Goal: Manage account settings

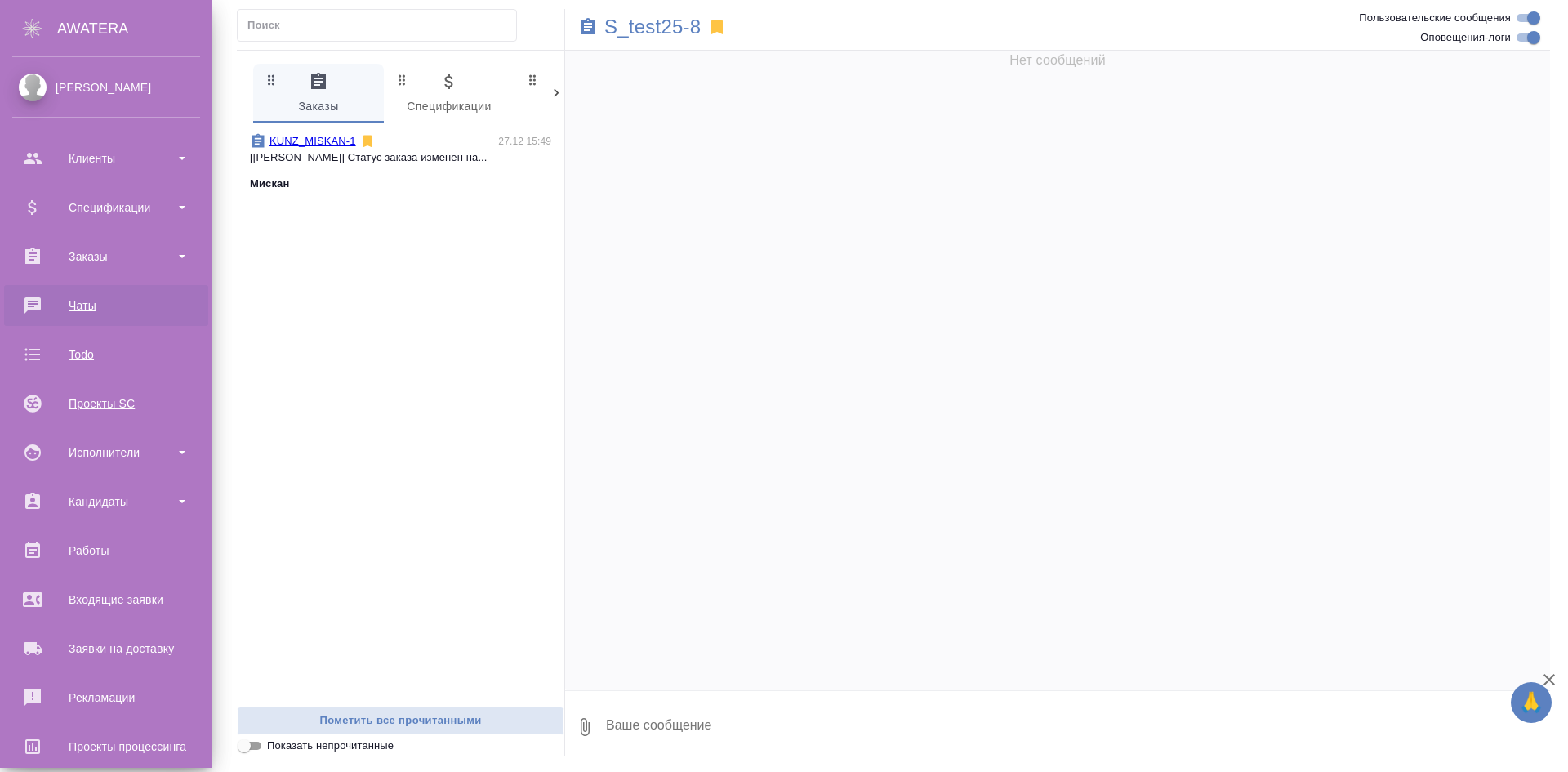
click at [113, 19] on div "AWATERA" at bounding box center [135, 29] width 155 height 33
click at [88, 93] on div "[PERSON_NAME]" at bounding box center [106, 87] width 188 height 18
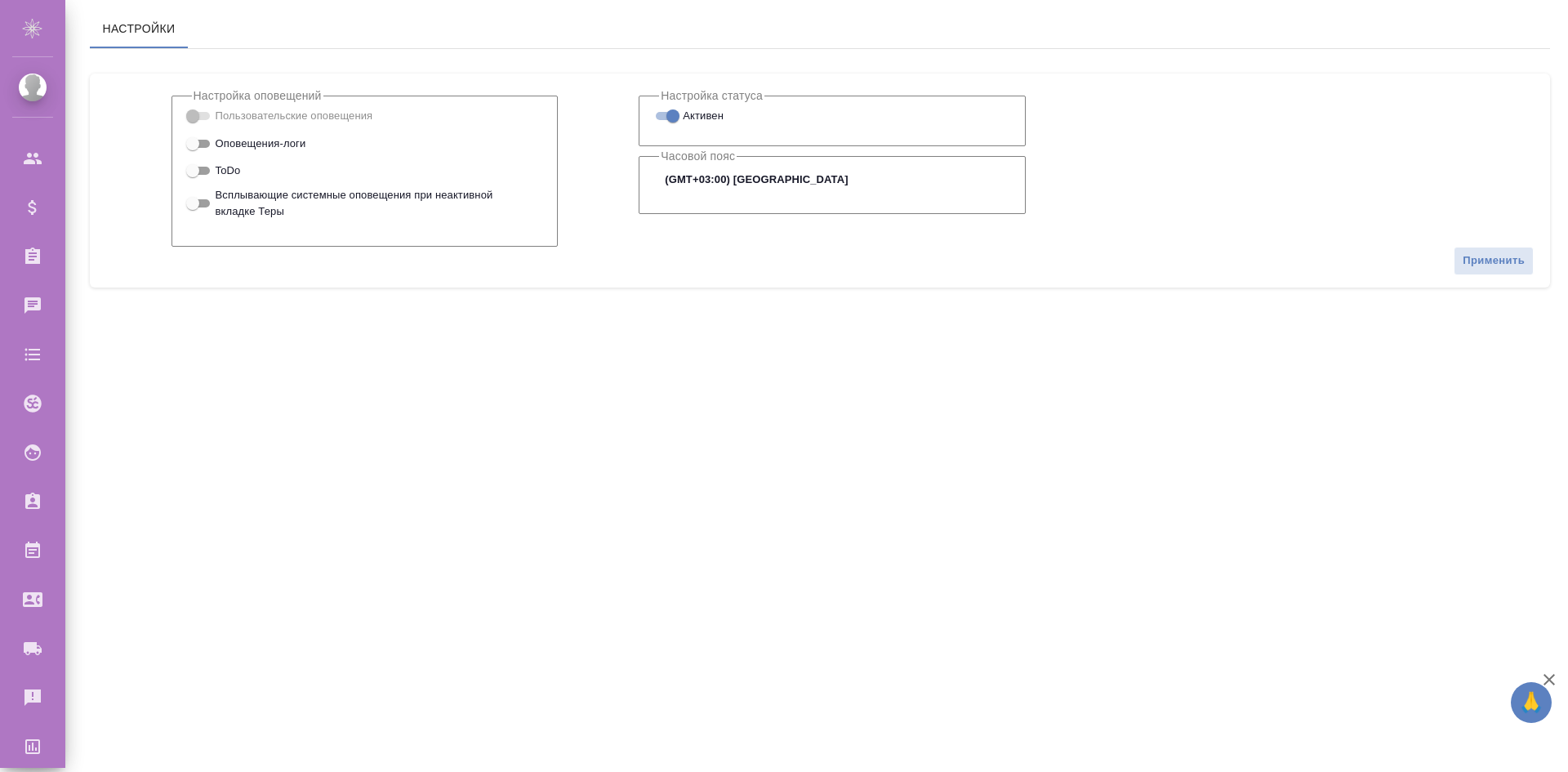
checkbox input "true"
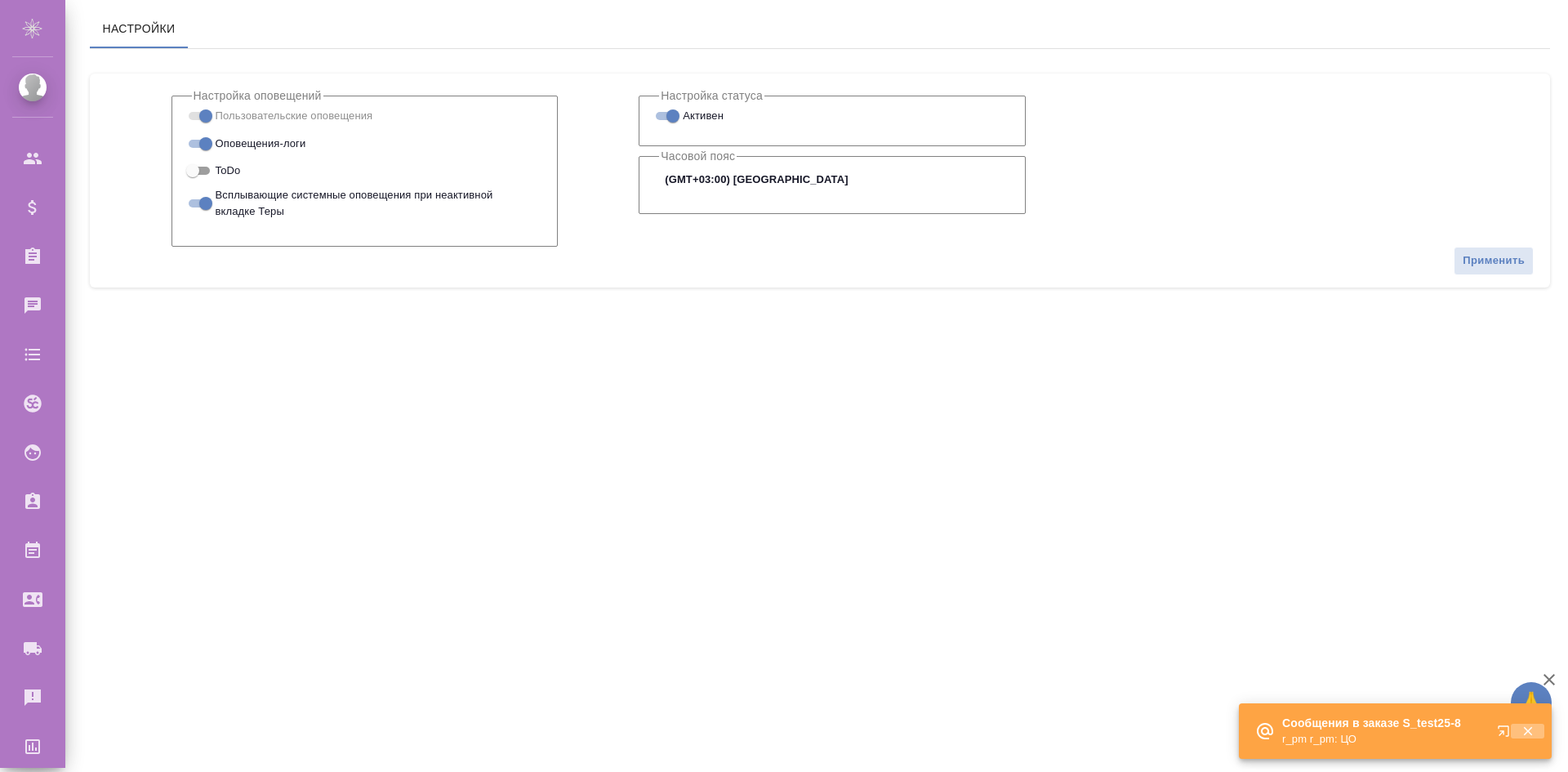
click at [1532, 730] on icon "button" at bounding box center [1528, 731] width 14 height 14
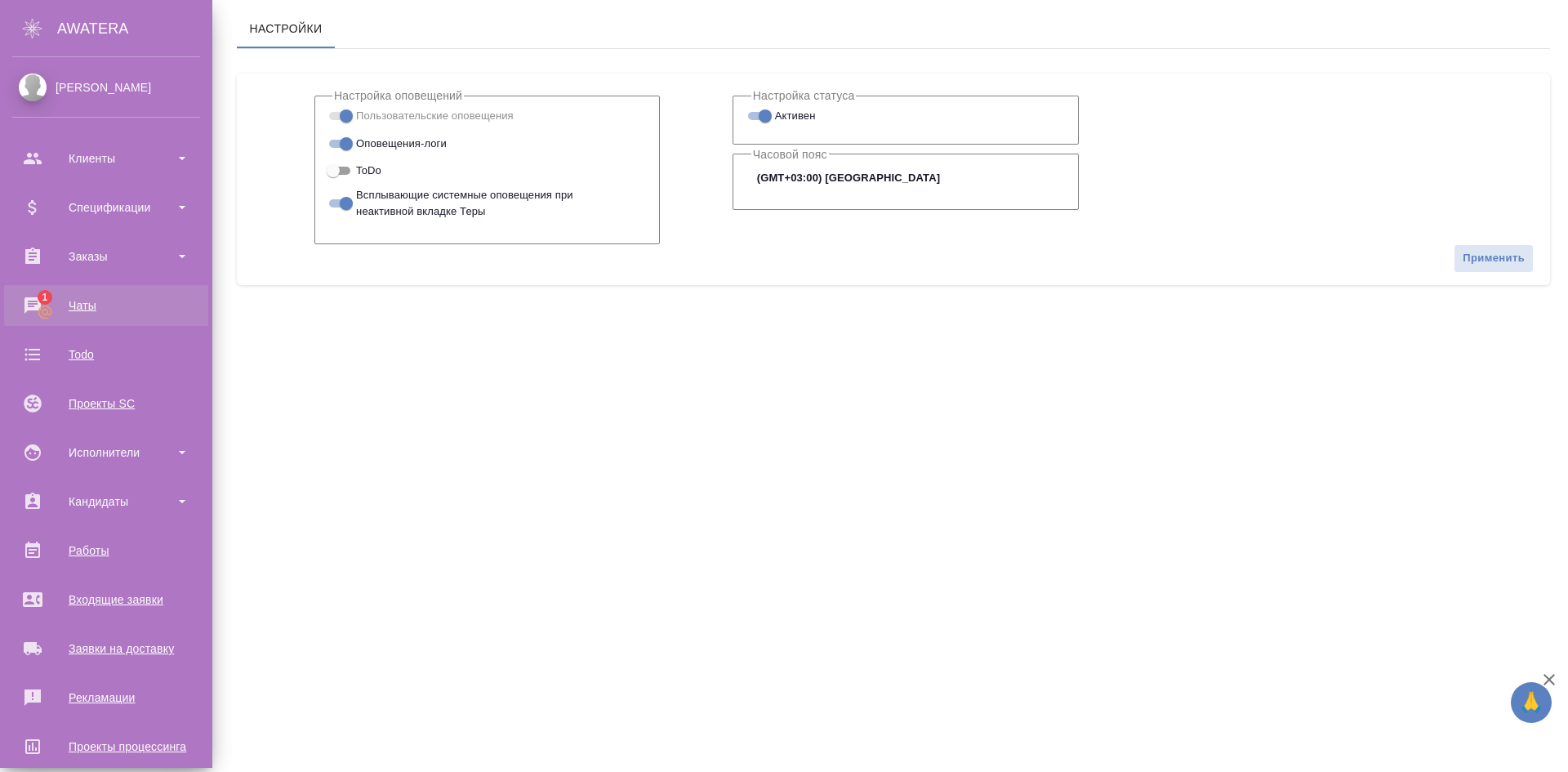
click at [94, 318] on link "1 Чаты" at bounding box center [105, 305] width 204 height 41
